Goal: Task Accomplishment & Management: Manage account settings

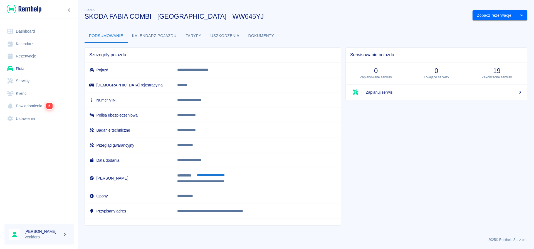
click at [26, 67] on link "Flota" at bounding box center [38, 68] width 69 height 13
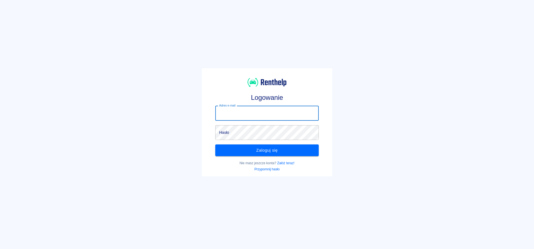
click at [245, 110] on input "Adres e-mail" at bounding box center [267, 113] width 104 height 15
click at [251, 115] on input "Adres e-mail" at bounding box center [267, 113] width 104 height 15
click at [242, 113] on input "Adres e-mail" at bounding box center [267, 113] width 104 height 15
type input "[EMAIL_ADDRESS][DOMAIN_NAME]"
click at [248, 148] on button "Zaloguj się" at bounding box center [267, 150] width 104 height 12
